Goal: Task Accomplishment & Management: Manage account settings

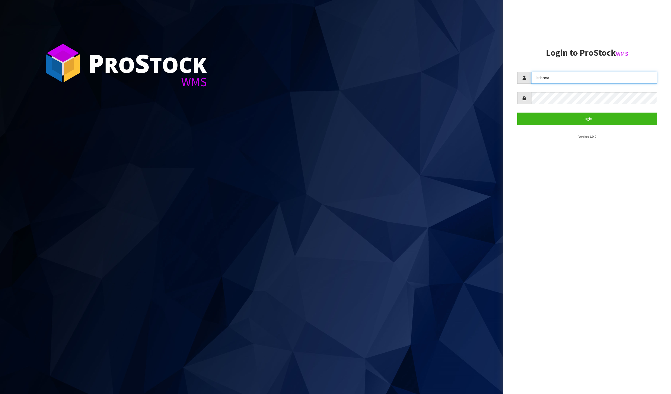
click at [545, 73] on input "krishna" at bounding box center [594, 78] width 126 height 12
click at [545, 74] on input "krishna" at bounding box center [594, 78] width 126 height 12
type input "[PERSON_NAME]"
click at [577, 121] on button "Login" at bounding box center [587, 118] width 140 height 12
